Goal: Transaction & Acquisition: Purchase product/service

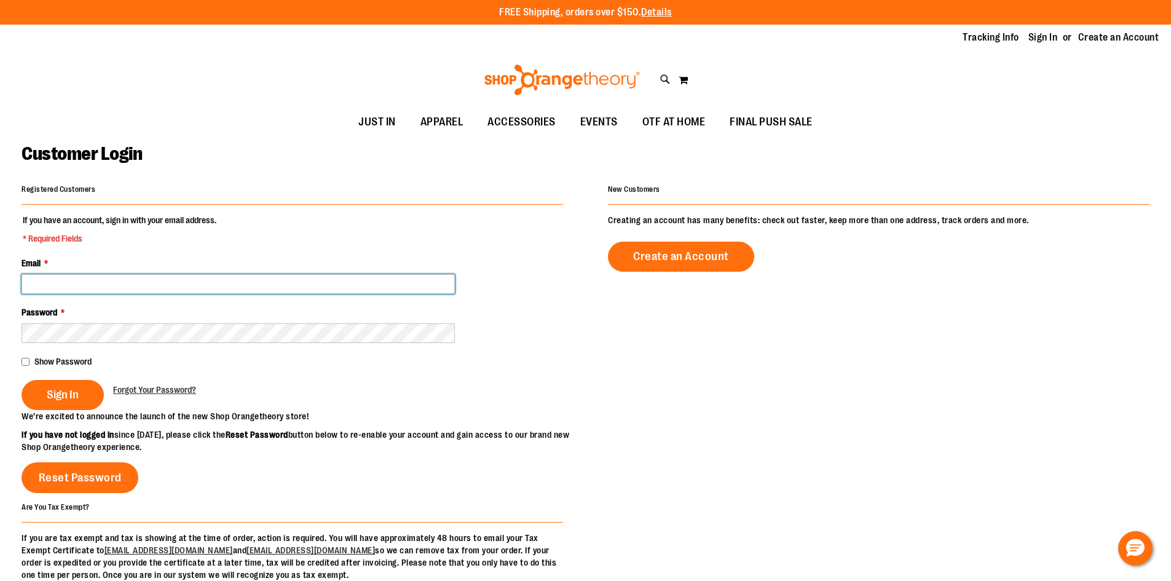
click at [92, 282] on input "Email *" at bounding box center [238, 284] width 433 height 20
type input "**********"
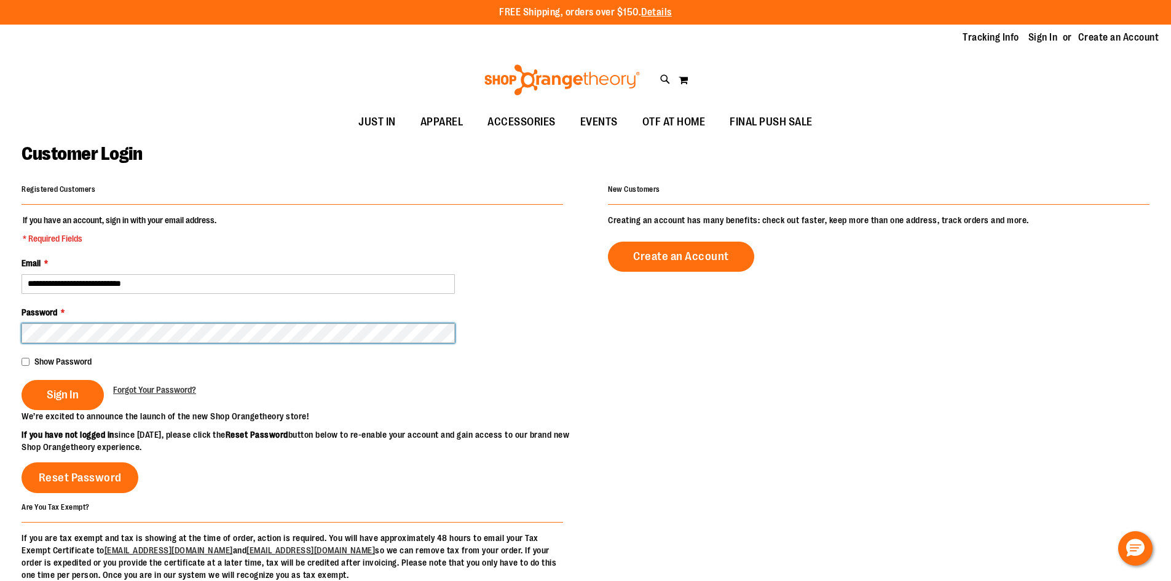
click at [22, 380] on button "Sign In" at bounding box center [63, 395] width 82 height 30
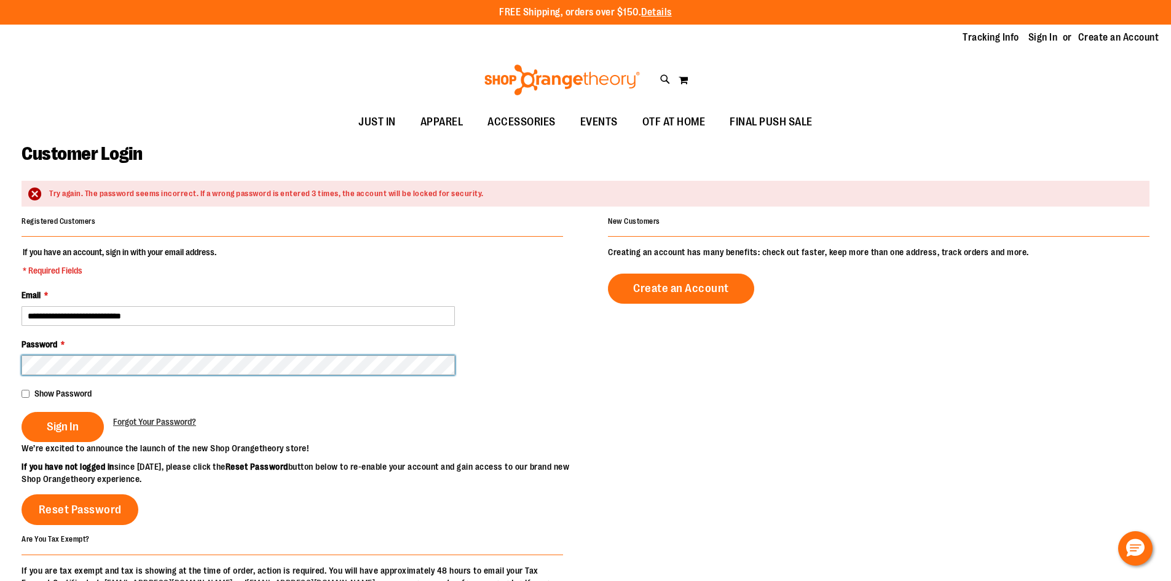
click at [22, 412] on button "Sign In" at bounding box center [63, 427] width 82 height 30
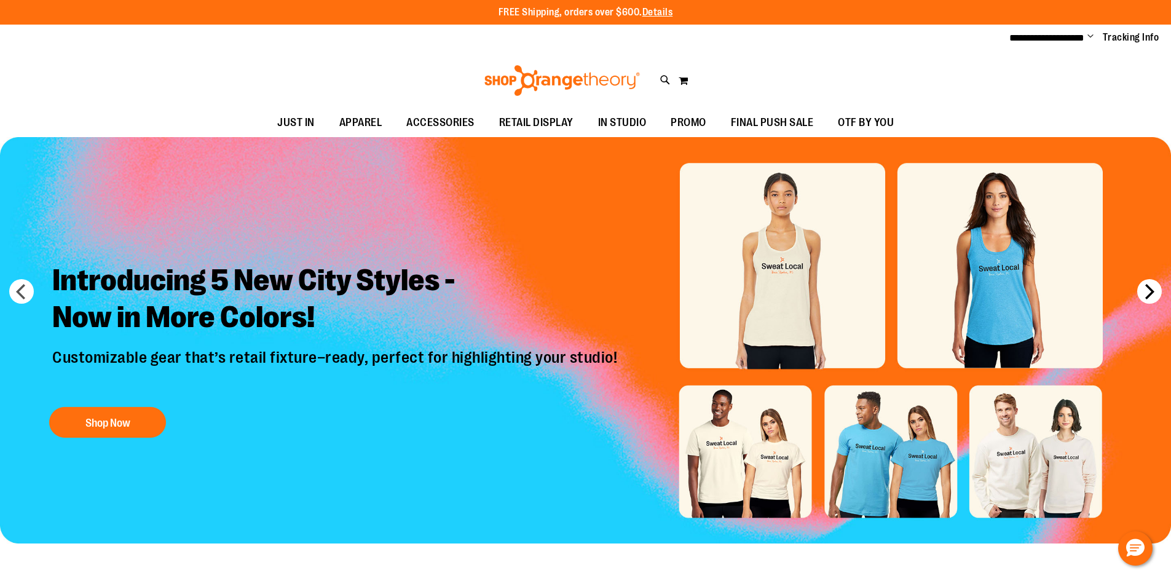
click at [1144, 292] on button "next" at bounding box center [1149, 291] width 25 height 25
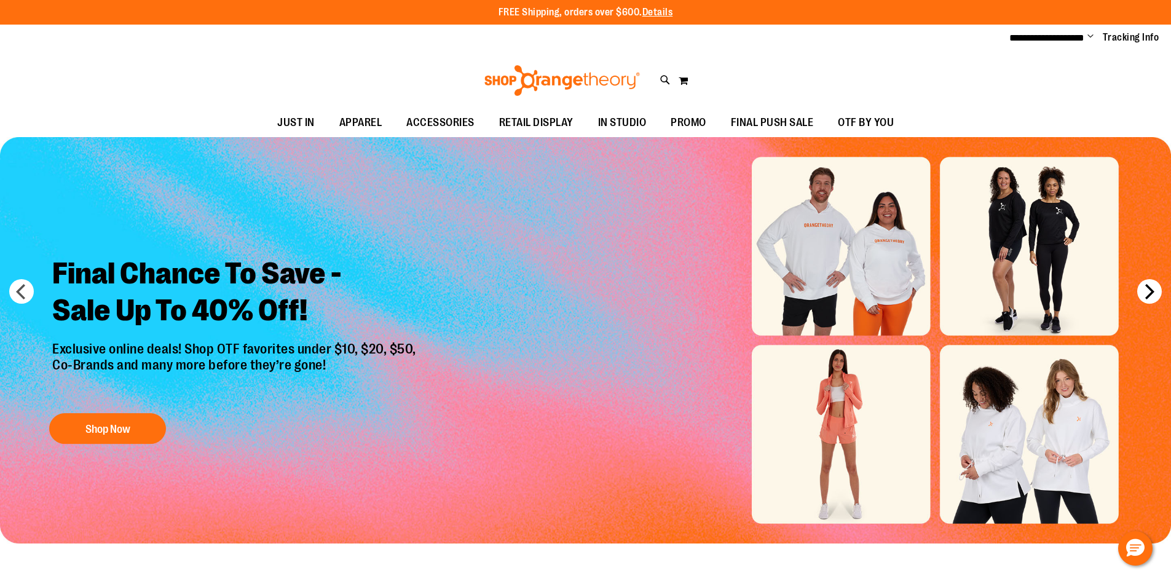
click at [1144, 292] on button "next" at bounding box center [1149, 291] width 25 height 25
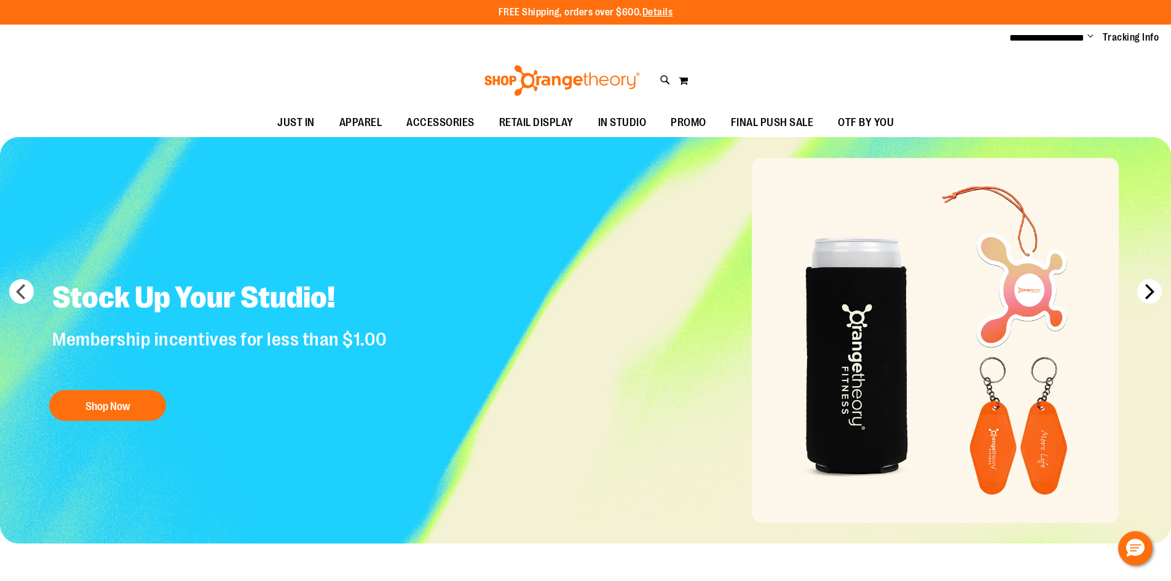
click at [1144, 292] on button "next" at bounding box center [1149, 291] width 25 height 25
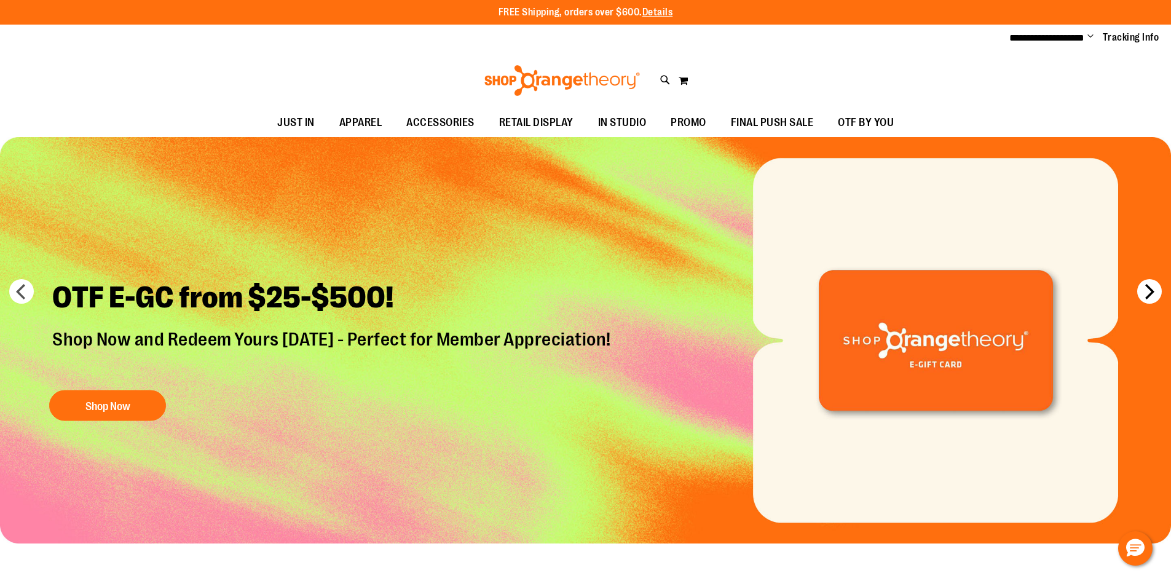
click at [1144, 292] on button "next" at bounding box center [1149, 291] width 25 height 25
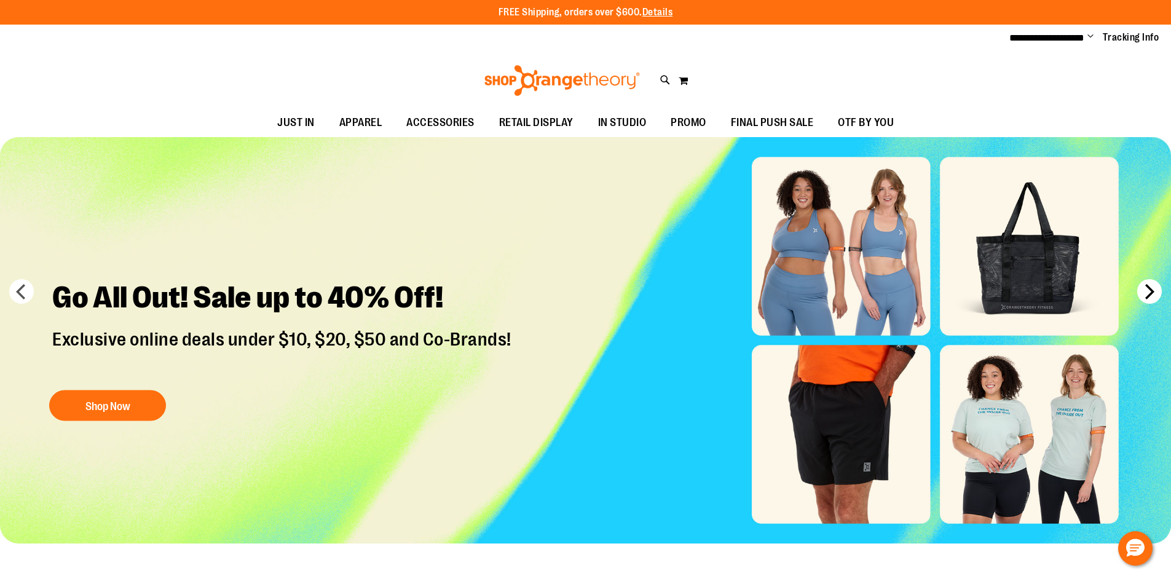
click at [1144, 292] on button "next" at bounding box center [1149, 291] width 25 height 25
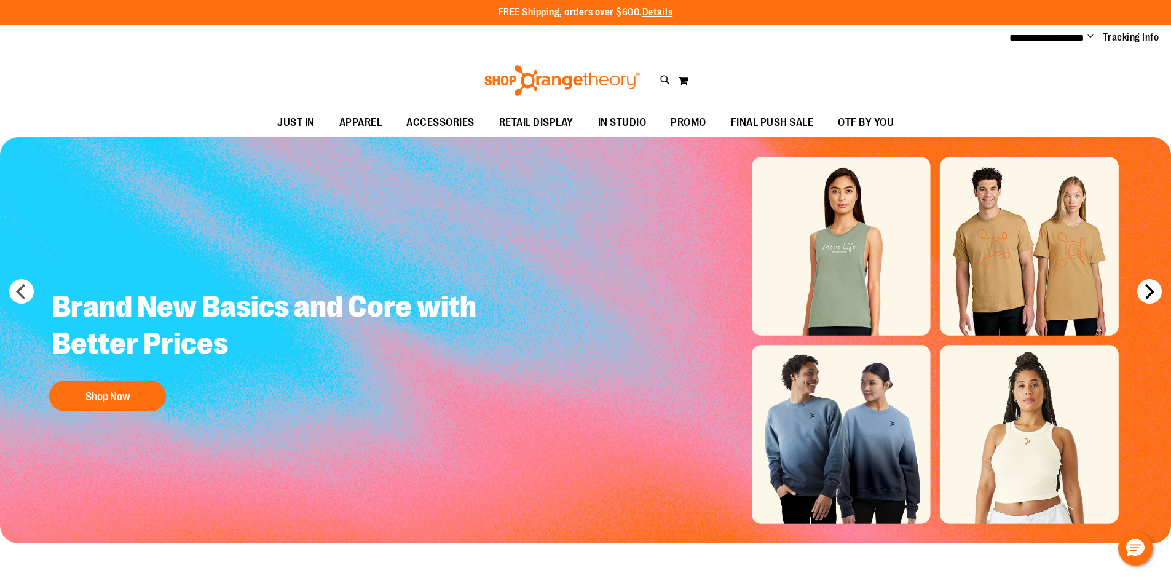
click at [1144, 292] on button "next" at bounding box center [1149, 291] width 25 height 25
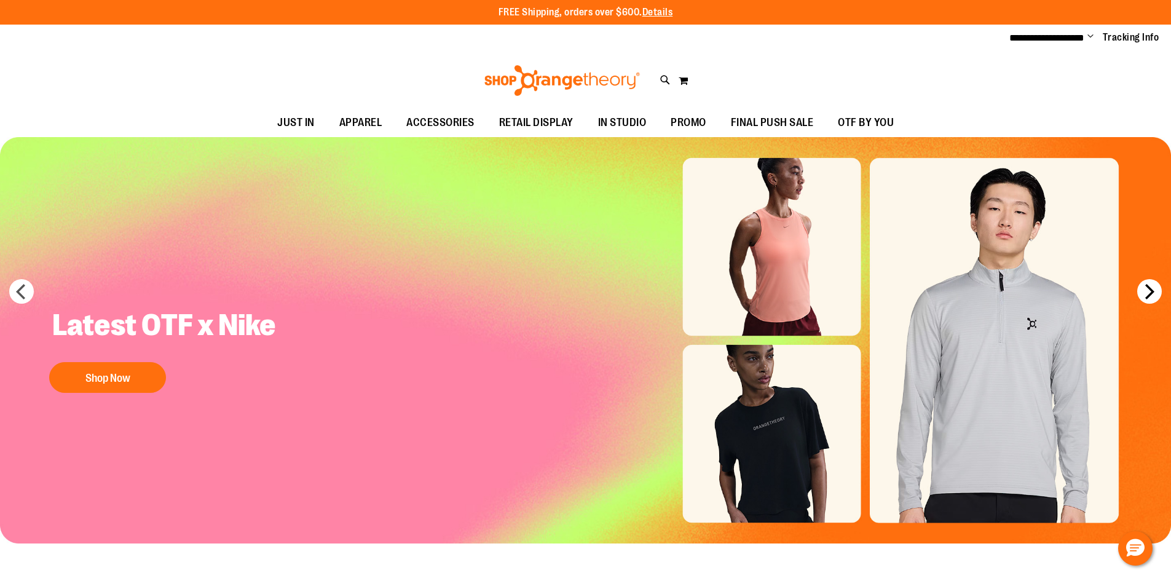
click at [1148, 289] on button "next" at bounding box center [1149, 291] width 25 height 25
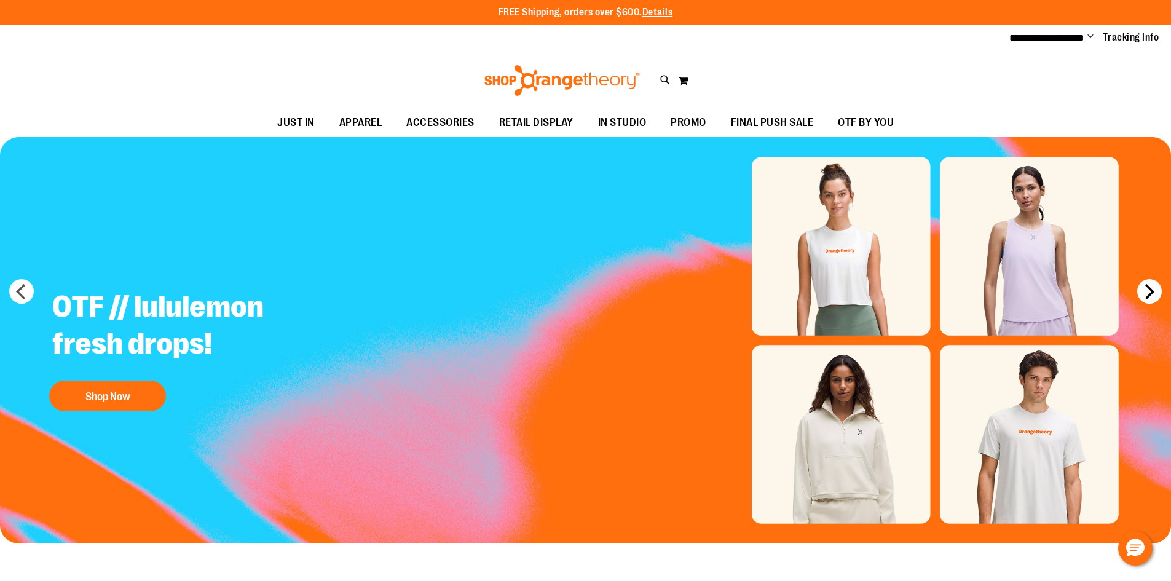
click at [1148, 289] on button "next" at bounding box center [1149, 291] width 25 height 25
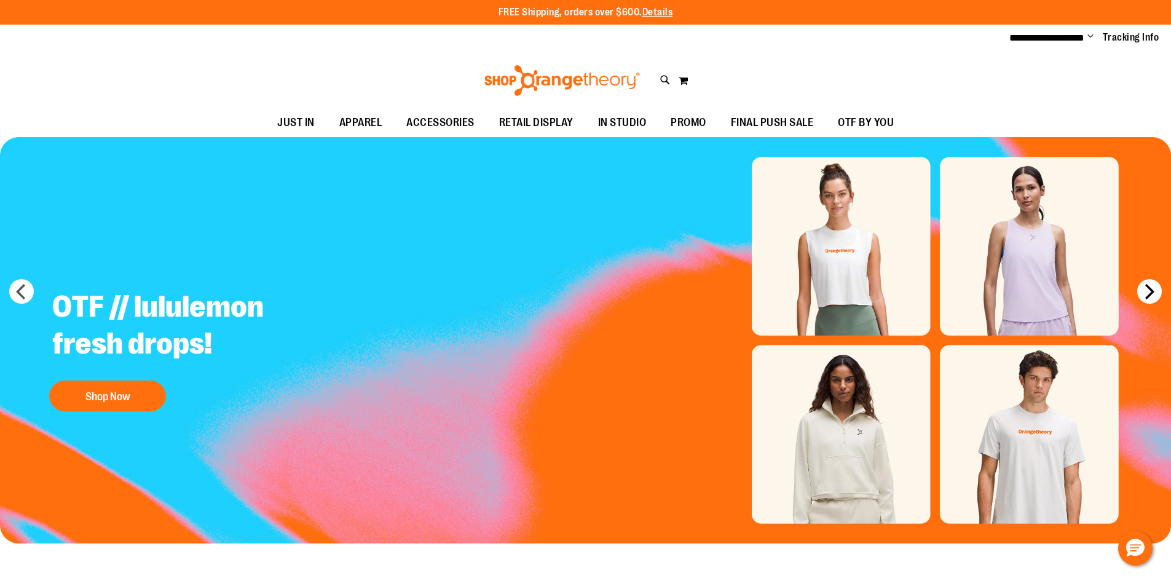
click at [1146, 297] on button "next" at bounding box center [1149, 291] width 25 height 25
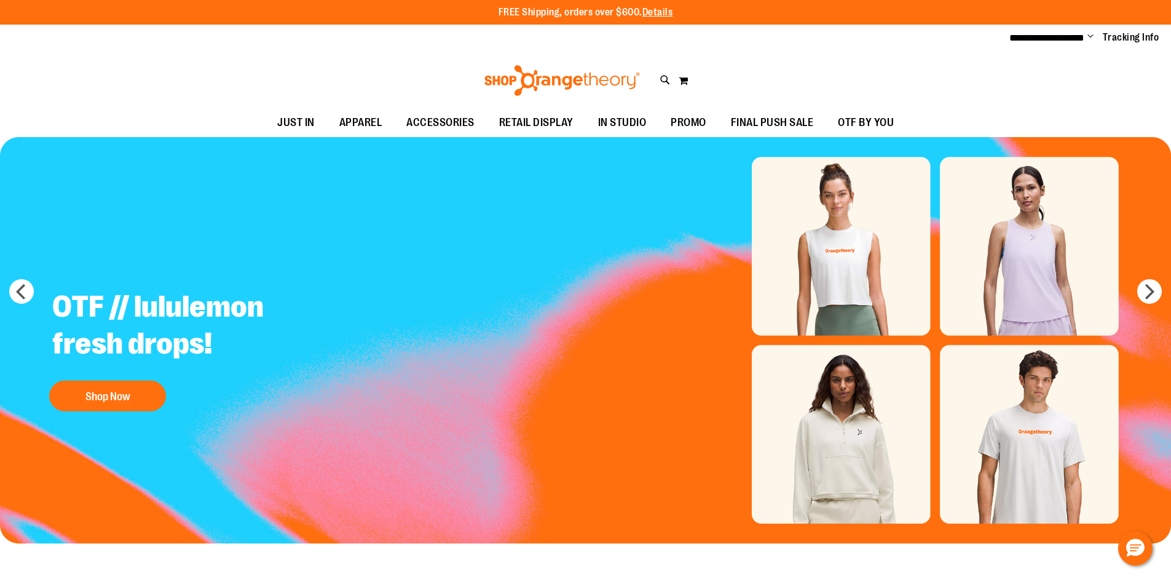
click at [1165, 296] on img "Slide 8 of 8" at bounding box center [585, 340] width 1171 height 406
click at [1143, 293] on button "next" at bounding box center [1149, 291] width 25 height 25
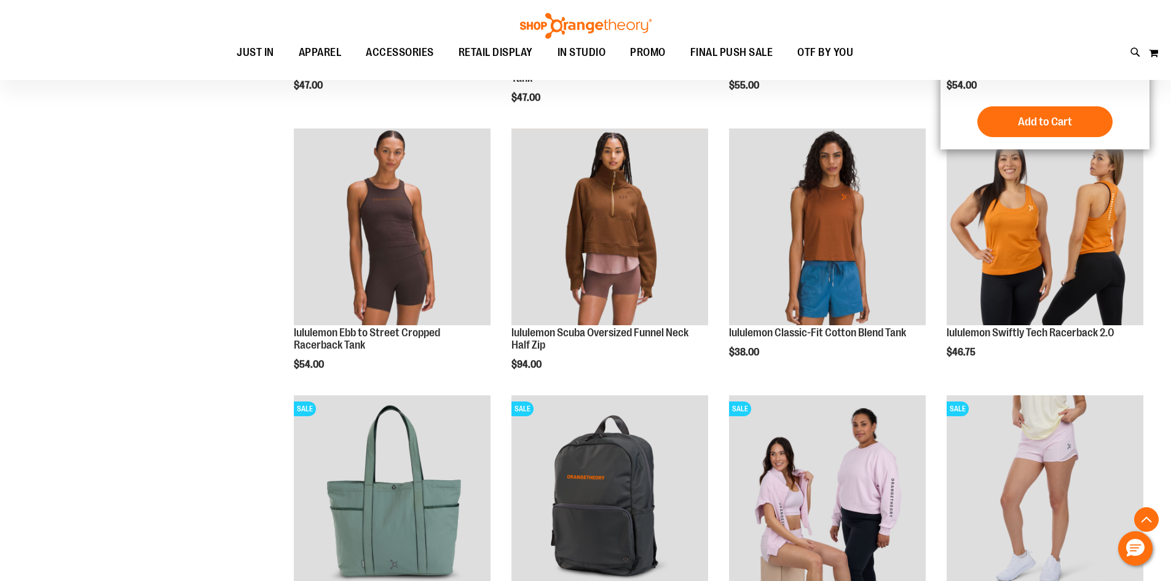
scroll to position [1106, 0]
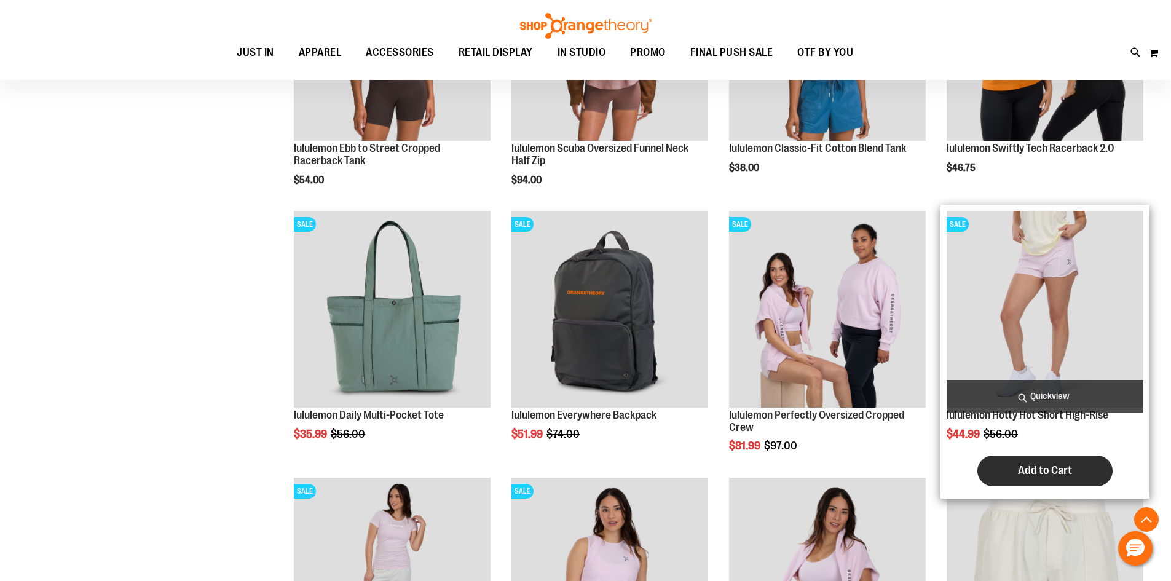
scroll to position [1413, 0]
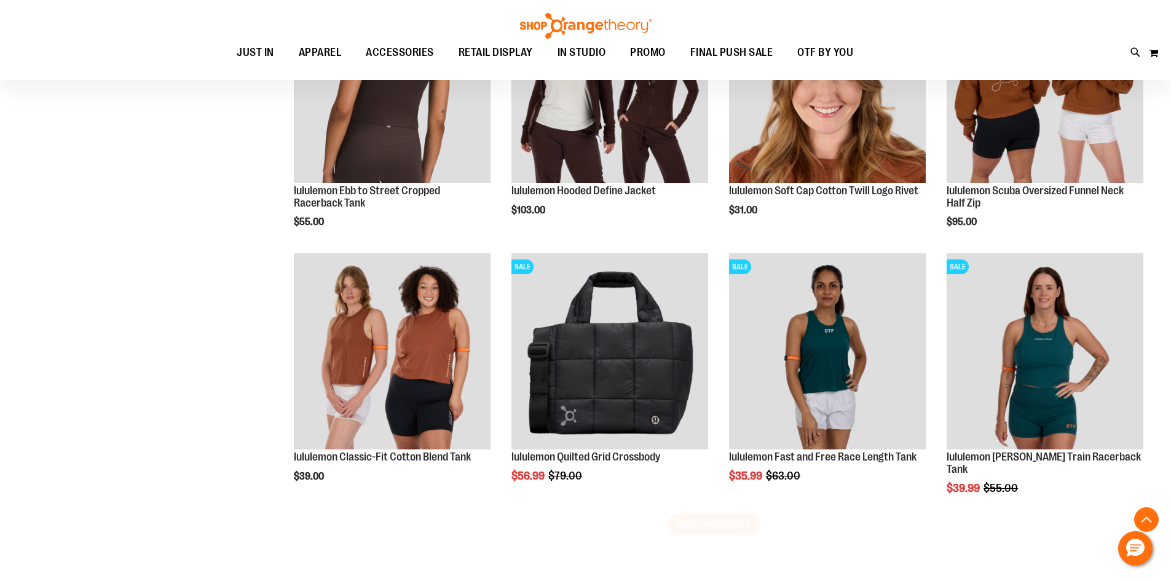
scroll to position [2212, 0]
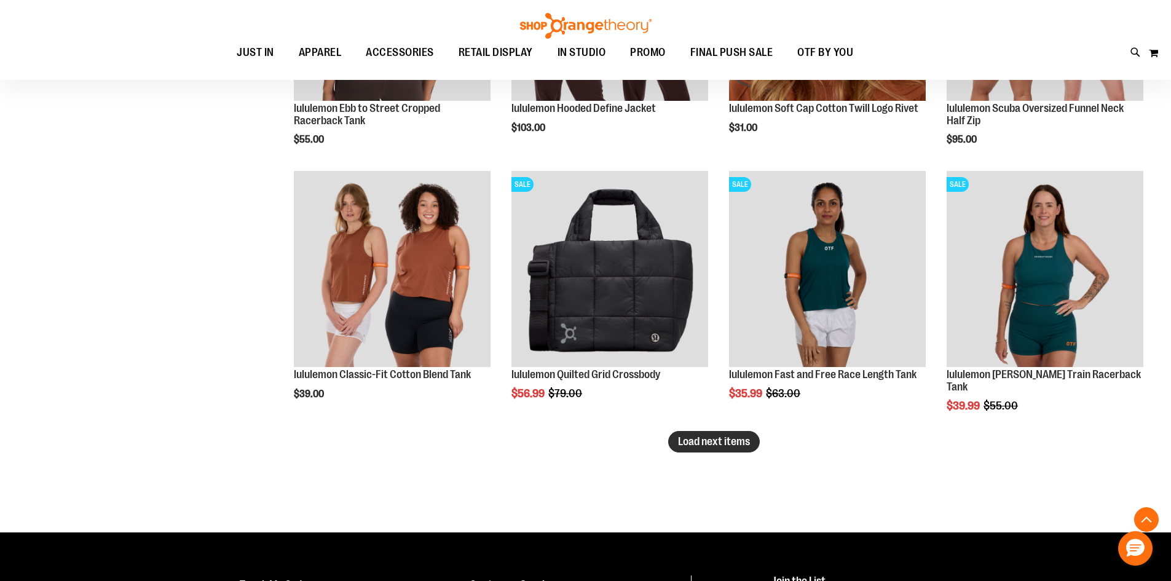
click at [738, 452] on button "Load next items" at bounding box center [714, 442] width 92 height 22
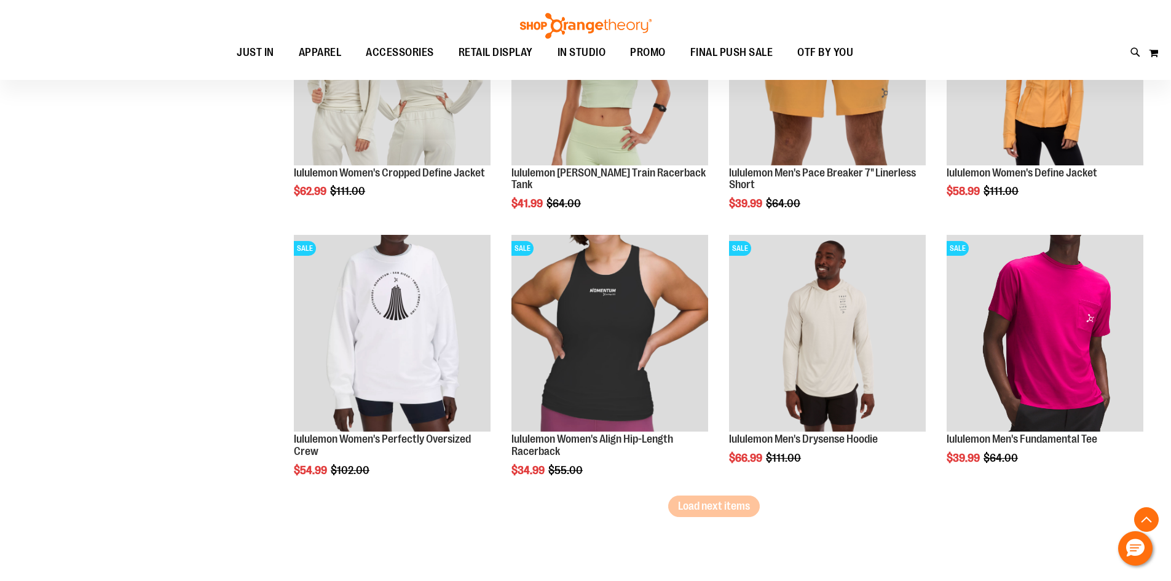
scroll to position [2950, 0]
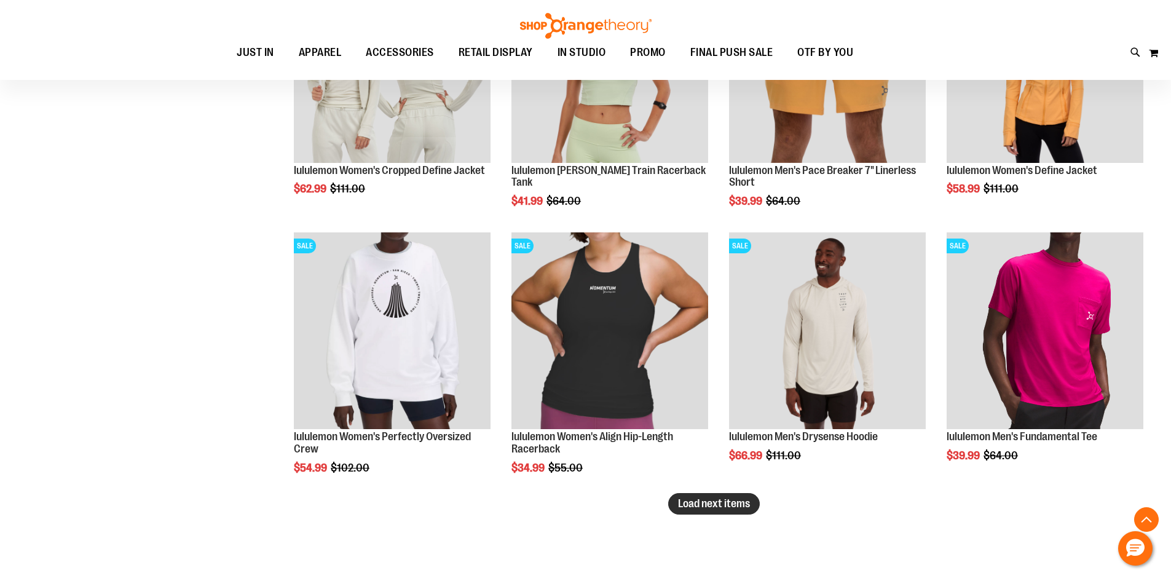
click at [707, 509] on span "Load next items" at bounding box center [714, 503] width 72 height 12
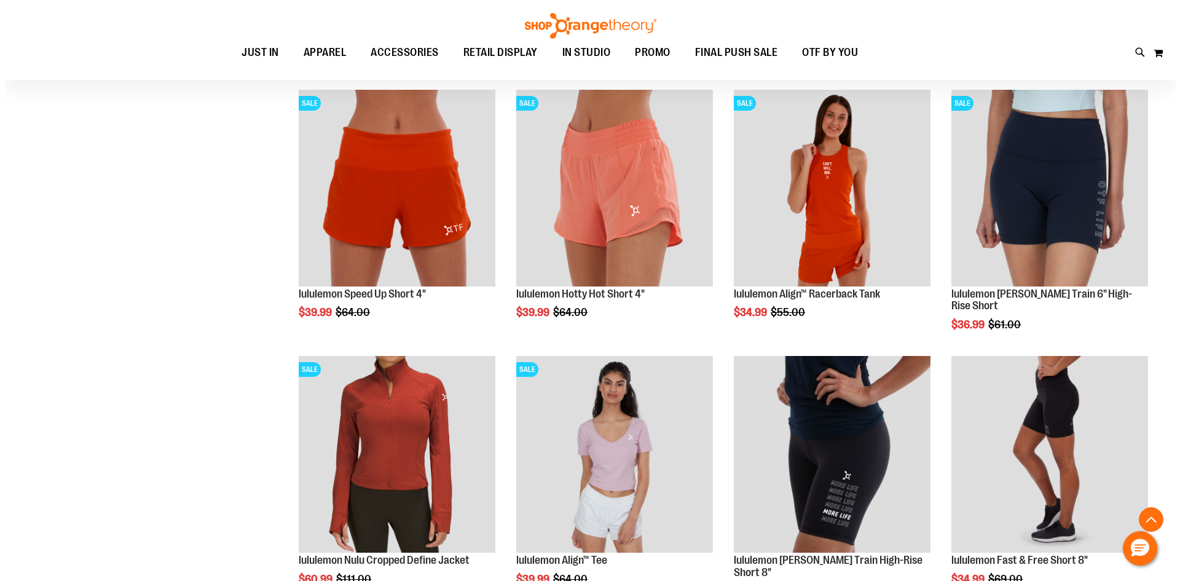
scroll to position [3933, 0]
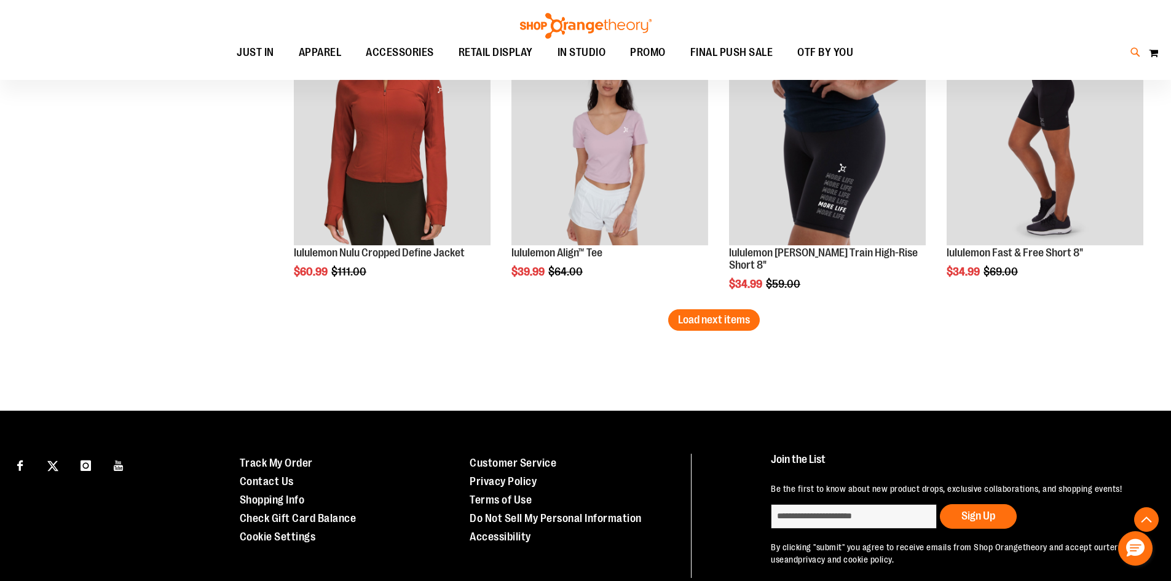
click at [1137, 50] on icon at bounding box center [1135, 52] width 10 height 14
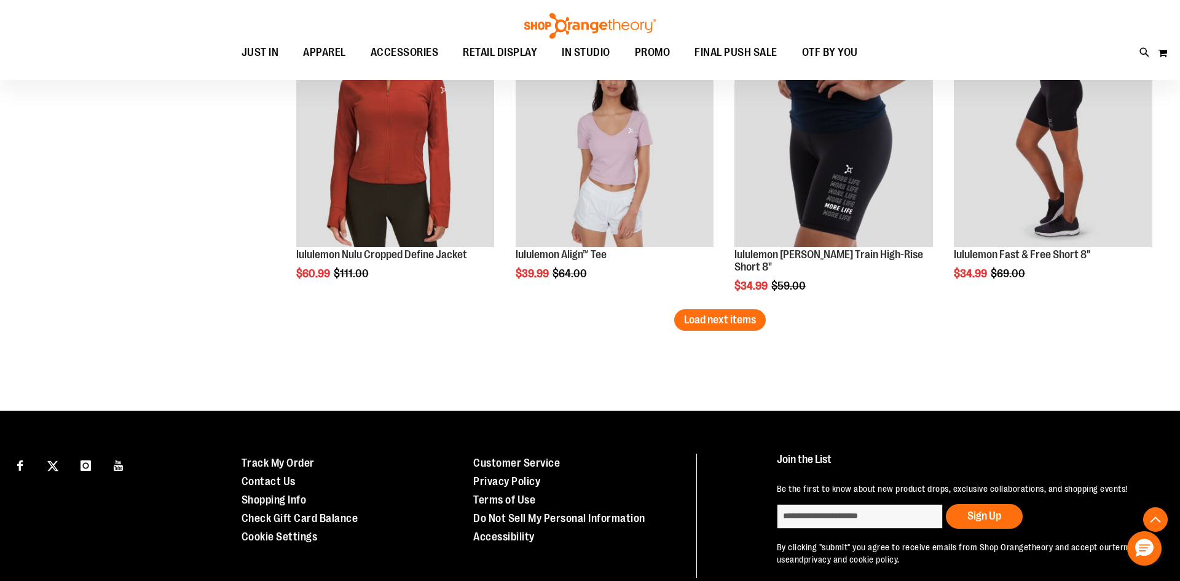
type input "********"
